Goal: Task Accomplishment & Management: Manage account settings

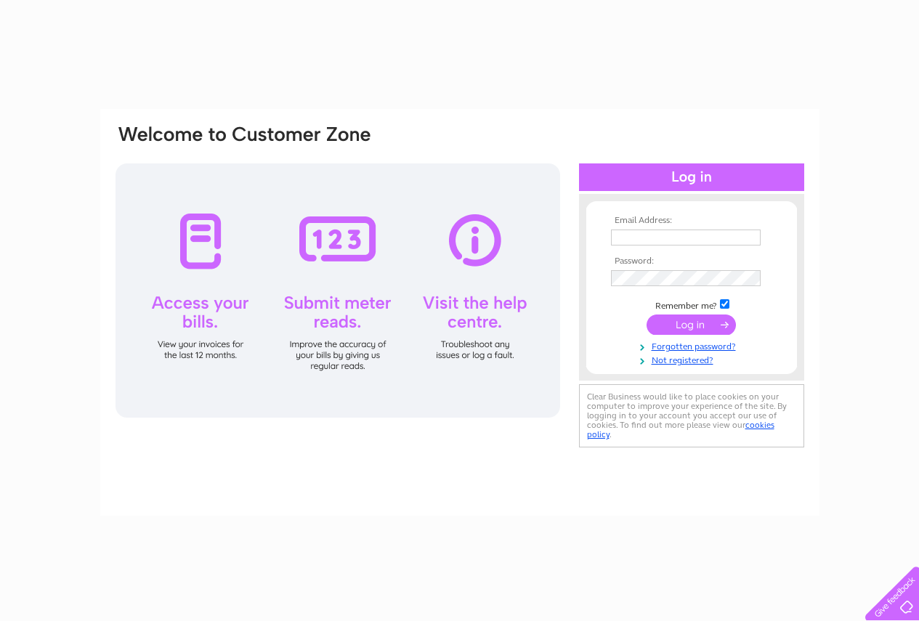
type input "[EMAIL_ADDRESS][DOMAIN_NAME]"
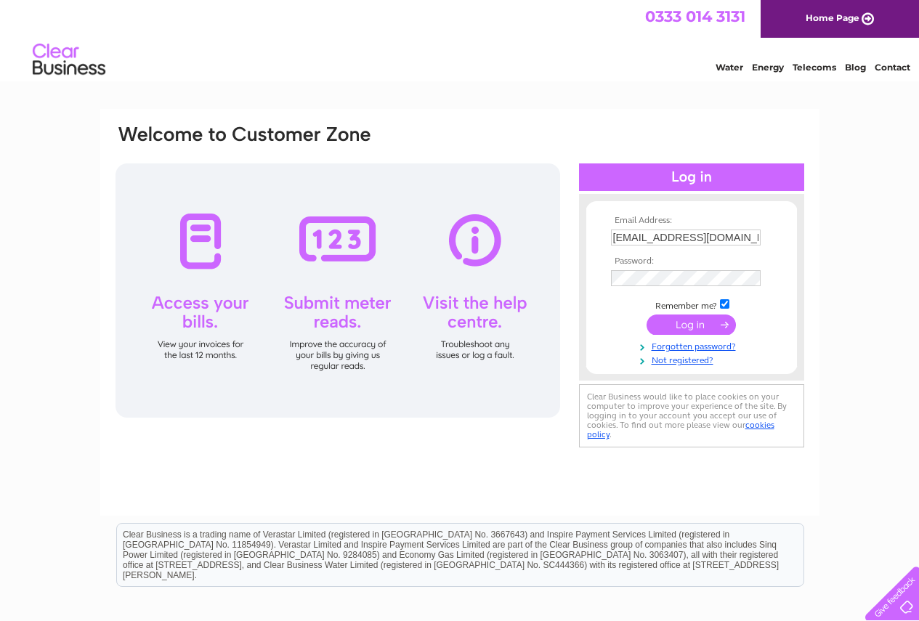
drag, startPoint x: 0, startPoint y: 0, endPoint x: 688, endPoint y: 320, distance: 758.5
click at [688, 320] on input "submit" at bounding box center [690, 325] width 89 height 20
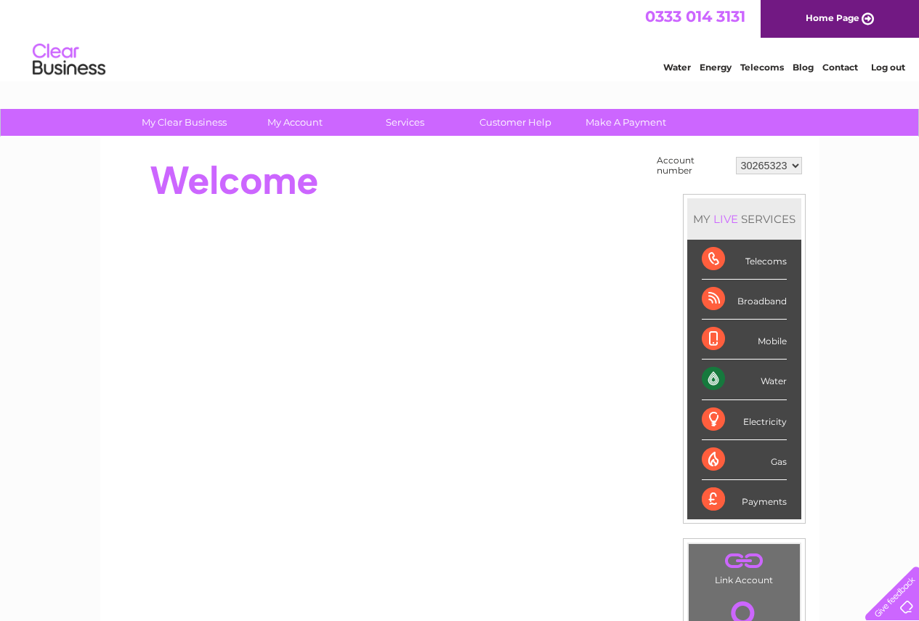
click at [781, 376] on div "Water" at bounding box center [744, 380] width 85 height 40
click at [755, 384] on div "Water" at bounding box center [744, 380] width 85 height 40
click at [721, 380] on div "Water" at bounding box center [744, 380] width 85 height 40
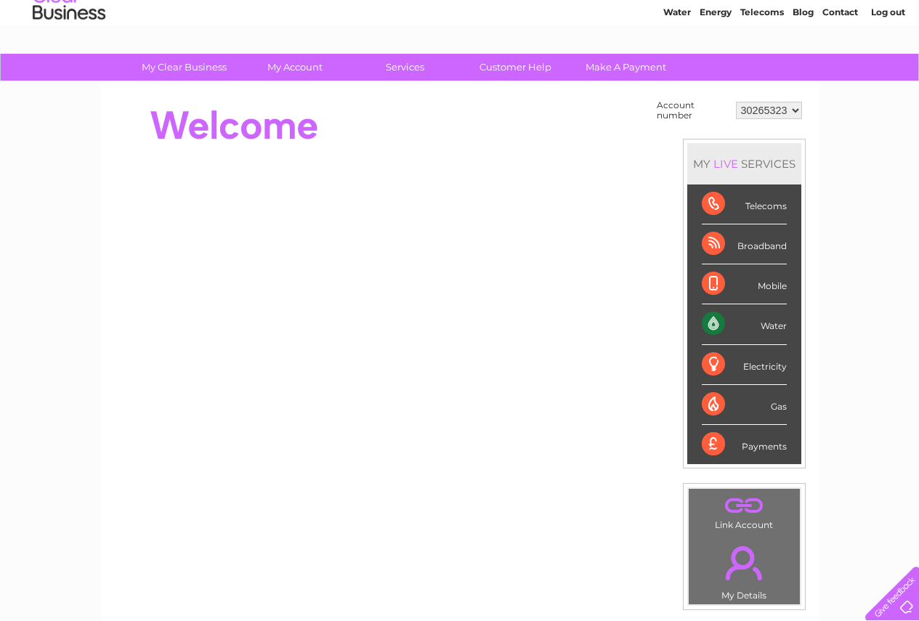
scroll to position [46, 0]
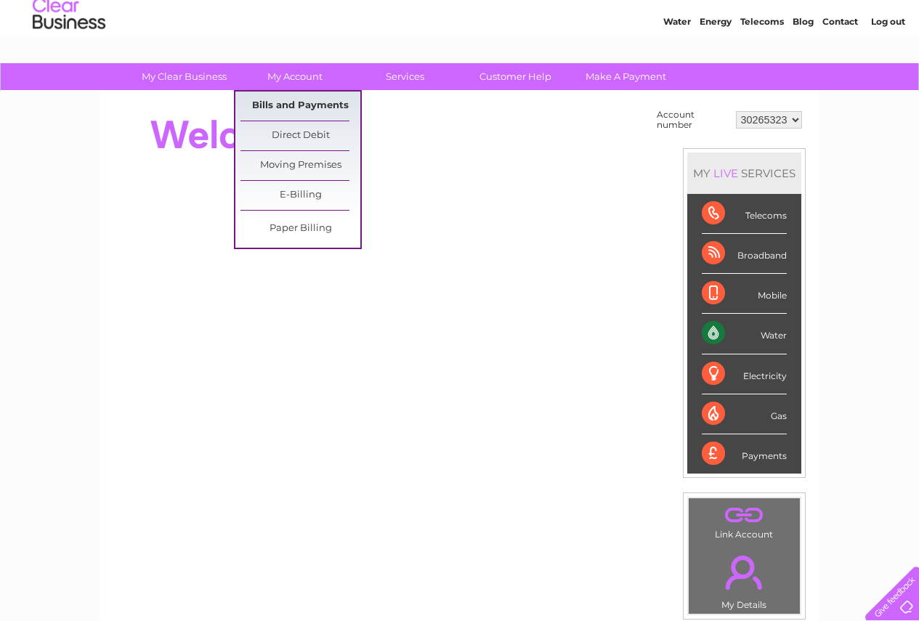
click at [307, 96] on link "Bills and Payments" at bounding box center [300, 106] width 120 height 29
click at [308, 102] on link "Bills and Payments" at bounding box center [300, 106] width 120 height 29
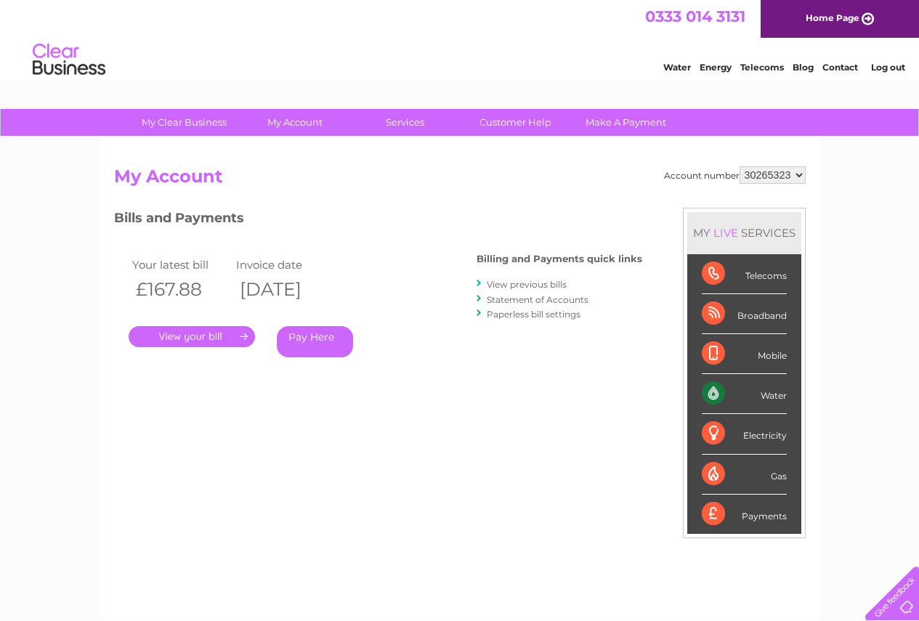
click at [187, 336] on link "." at bounding box center [192, 336] width 126 height 21
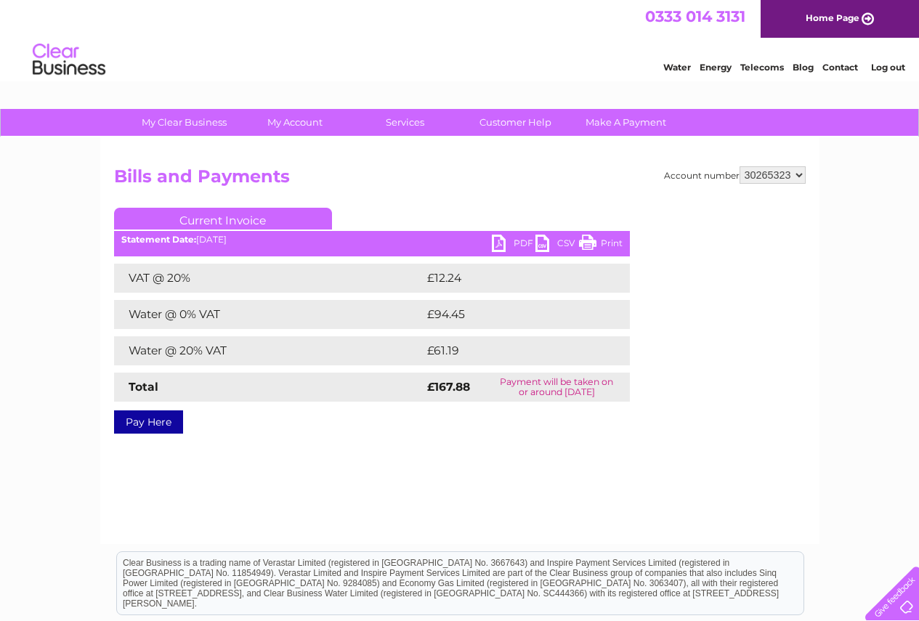
click at [515, 244] on link "PDF" at bounding box center [514, 245] width 44 height 21
click at [494, 240] on link "PDF" at bounding box center [514, 245] width 44 height 21
